Goal: Task Accomplishment & Management: Manage account settings

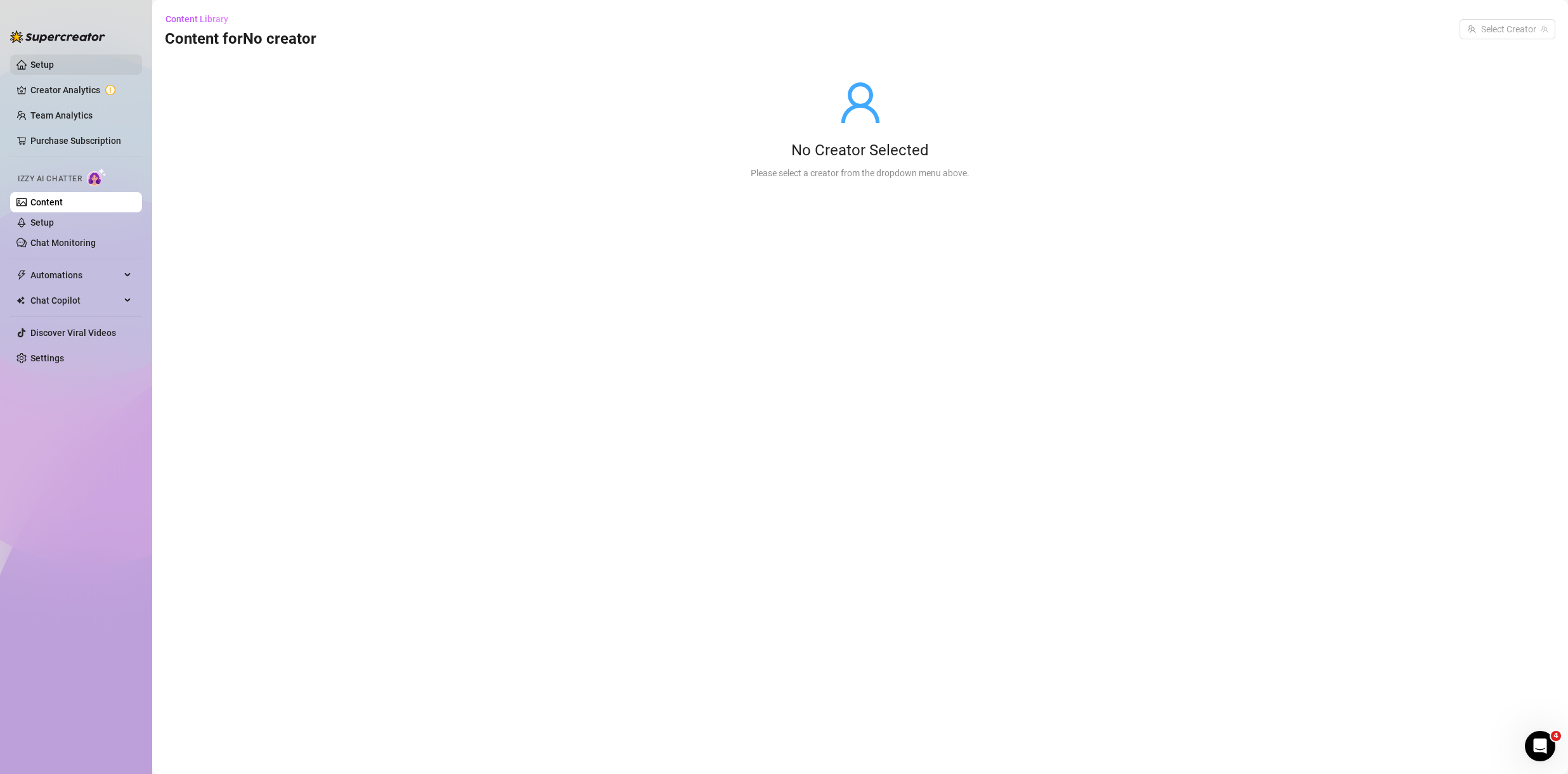
click at [54, 64] on link "Setup" at bounding box center [42, 64] width 23 height 10
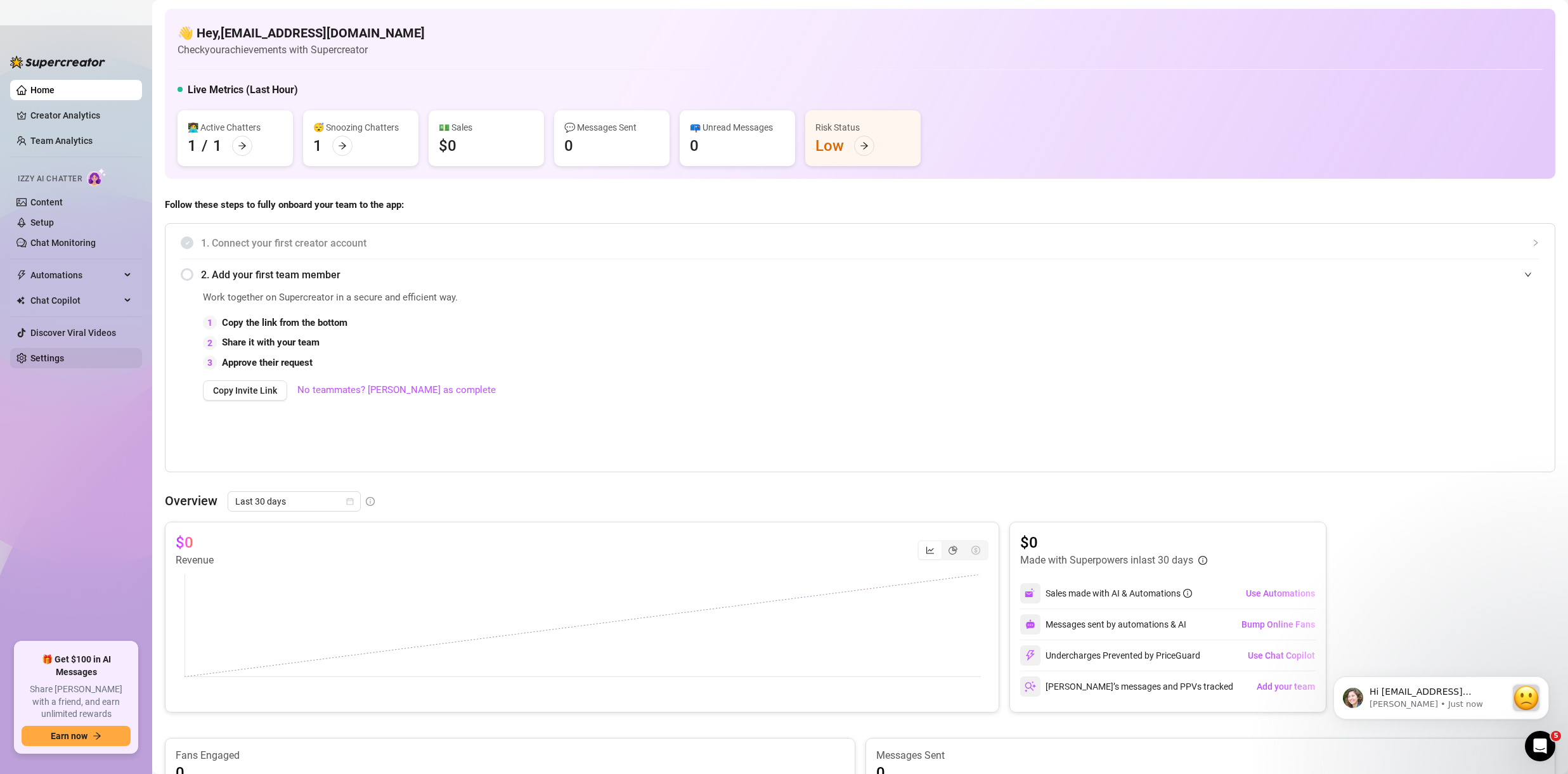
click at [54, 353] on link "Settings" at bounding box center [48, 358] width 34 height 10
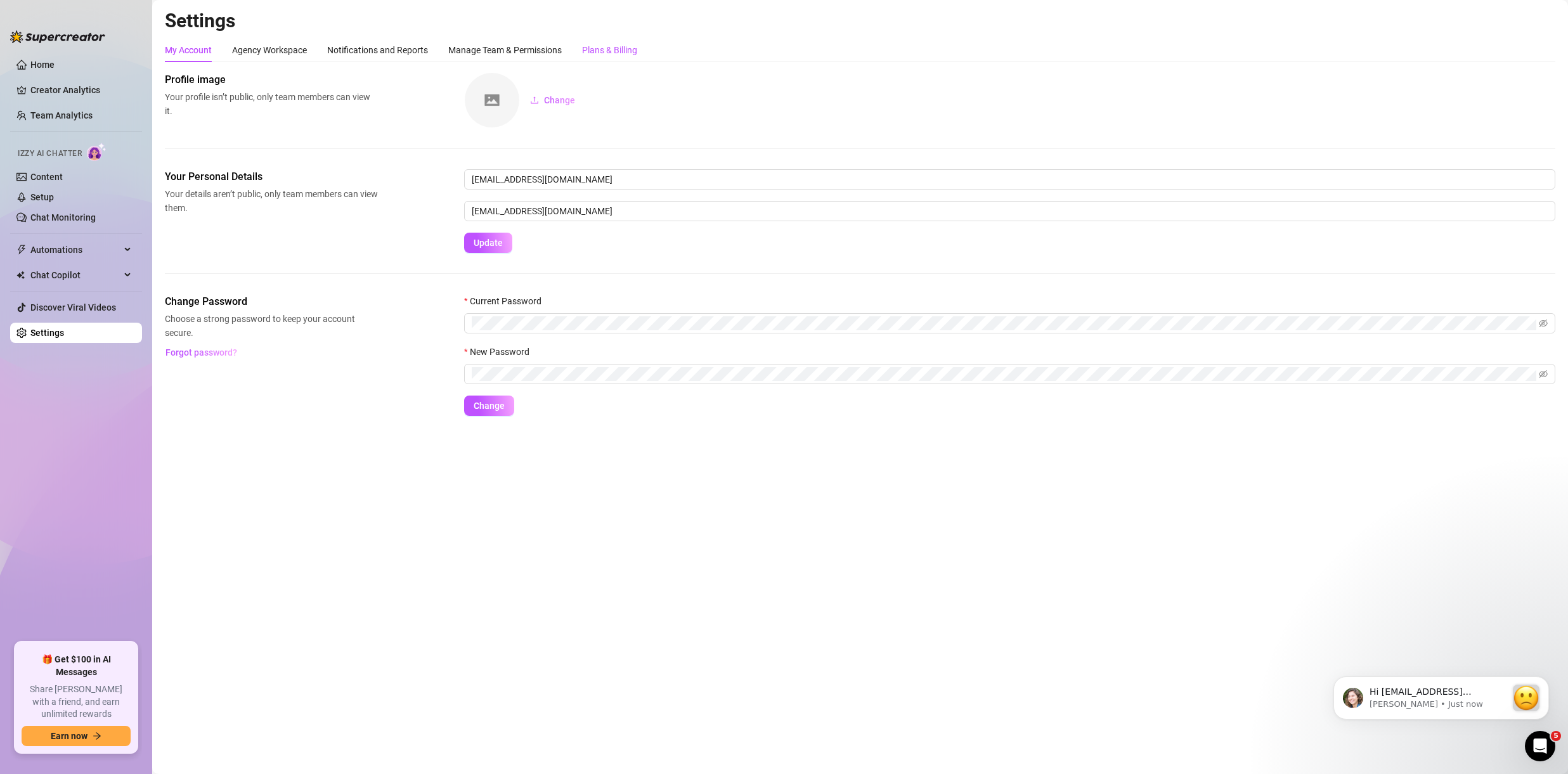
click at [616, 51] on div "Plans & Billing" at bounding box center [609, 49] width 55 height 14
